Goal: Information Seeking & Learning: Learn about a topic

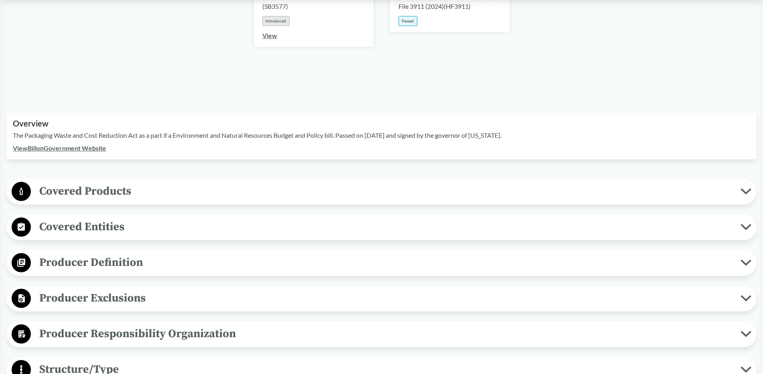
scroll to position [184, 0]
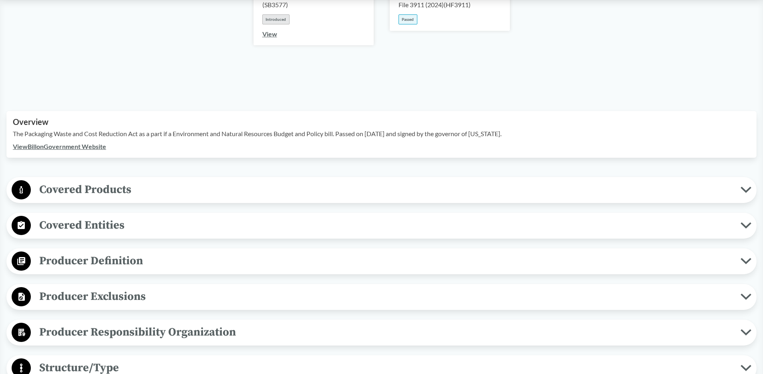
click at [512, 183] on span "Covered Products" at bounding box center [386, 190] width 710 height 18
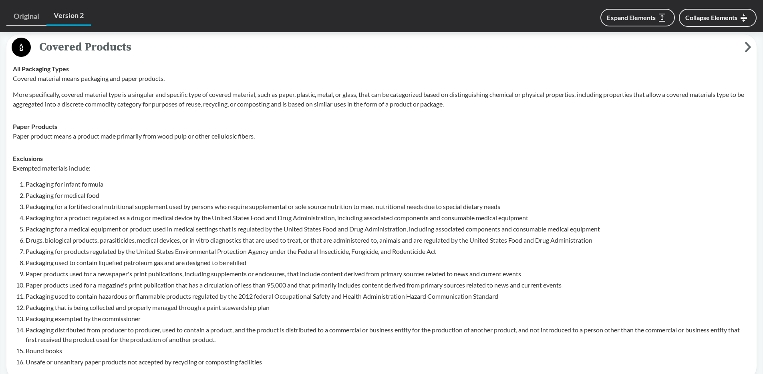
scroll to position [327, 0]
drag, startPoint x: 238, startPoint y: 320, endPoint x: 345, endPoint y: 318, distance: 107.3
click at [345, 325] on li "Packaging distributed from producer to producer, used to contain a product, and…" at bounding box center [388, 334] width 724 height 19
click at [363, 325] on li "Packaging distributed from producer to producer, used to contain a product, and…" at bounding box center [388, 334] width 724 height 19
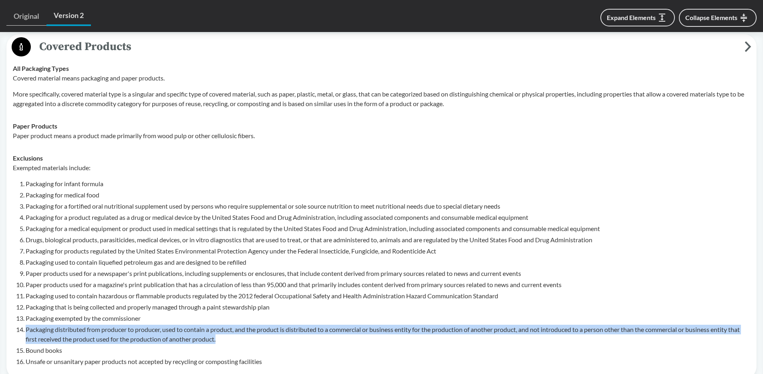
drag, startPoint x: 230, startPoint y: 330, endPoint x: 23, endPoint y: 320, distance: 207.3
click at [26, 325] on li "Packaging distributed from producer to producer, used to contain a product, and…" at bounding box center [388, 334] width 724 height 19
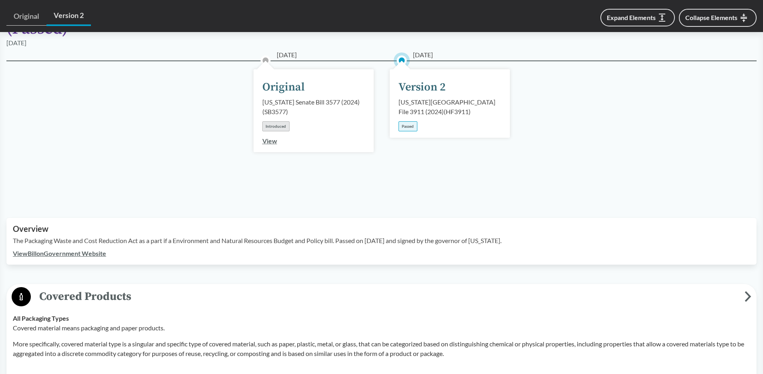
scroll to position [0, 0]
